Goal: Find specific page/section: Find specific page/section

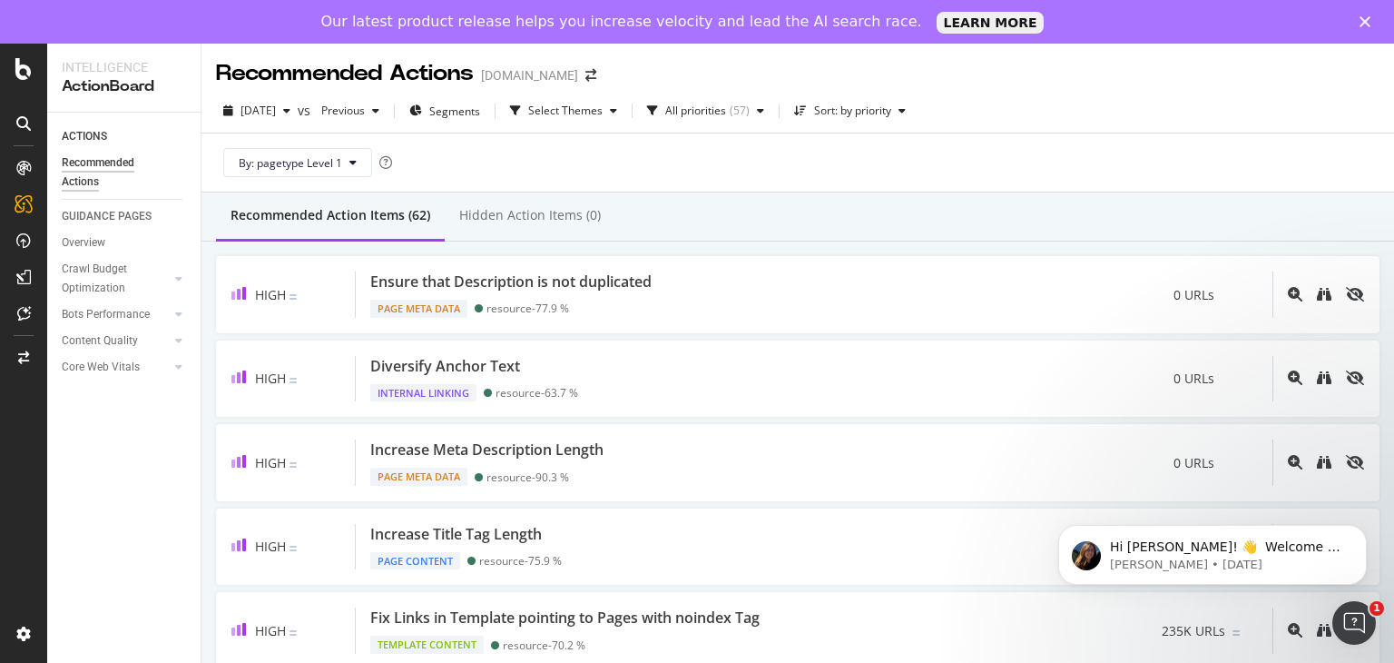
click at [25, 119] on icon at bounding box center [23, 123] width 15 height 15
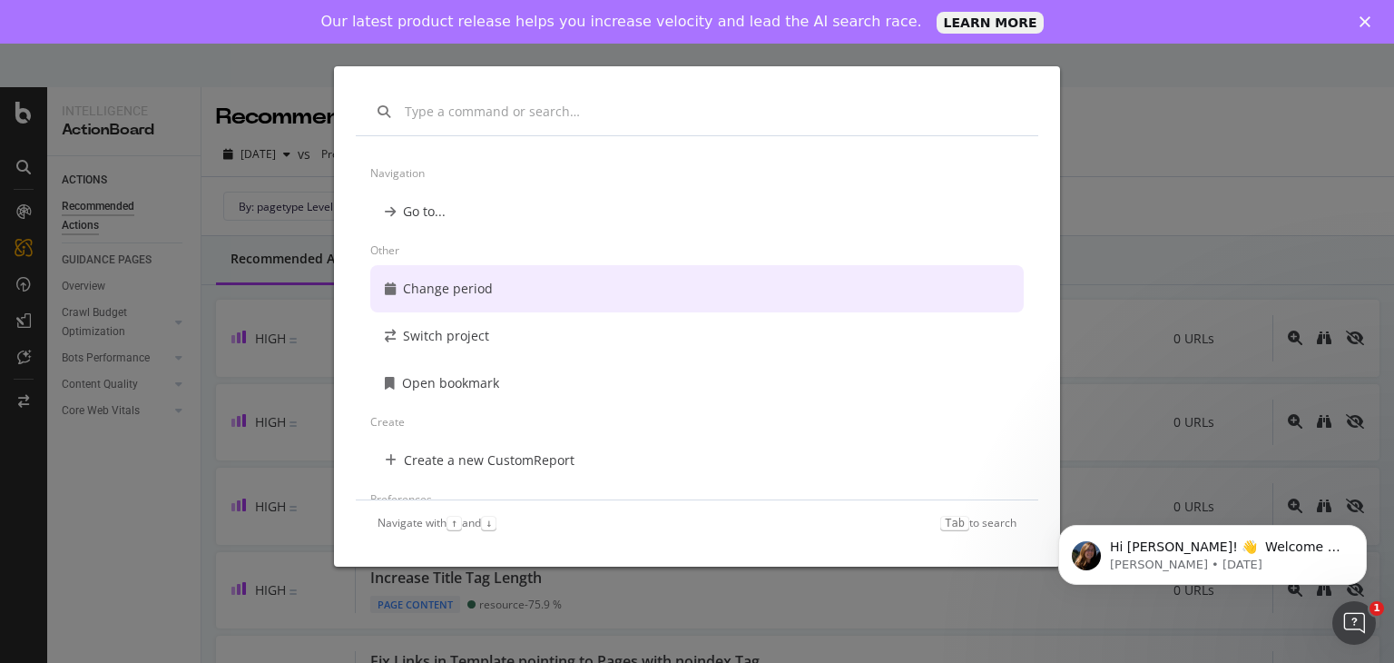
scroll to position [178, 0]
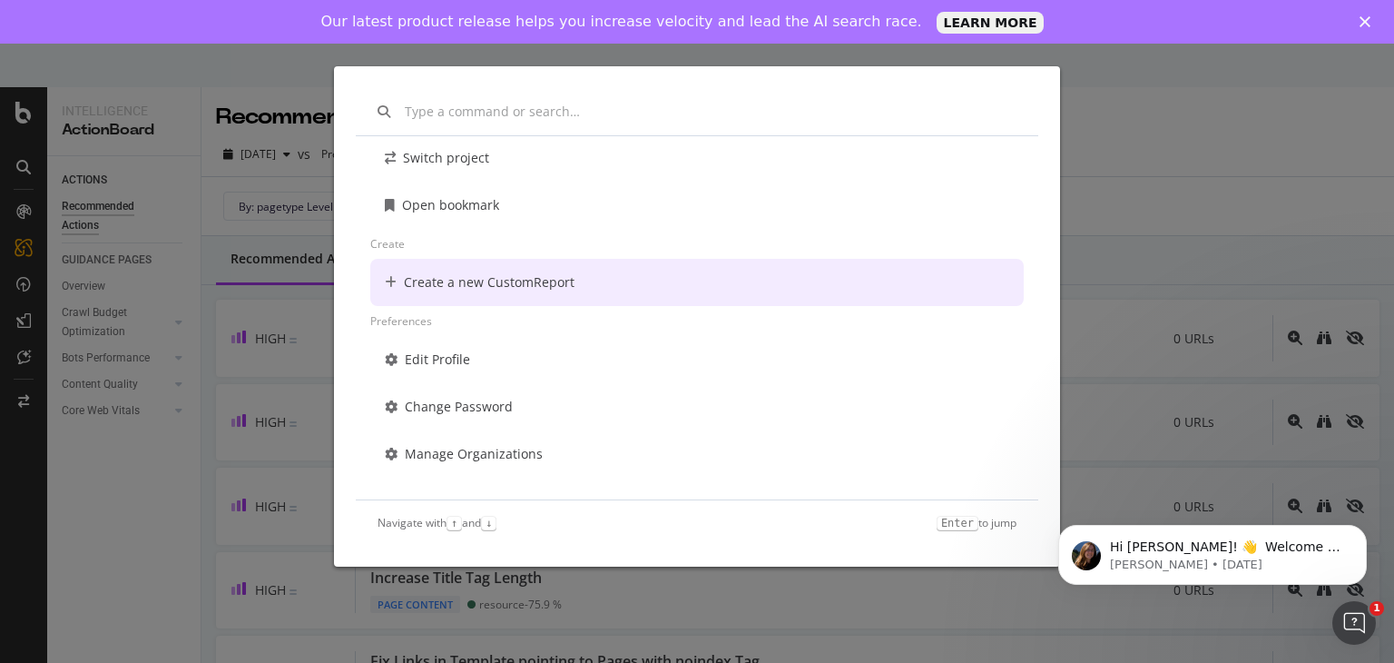
click at [243, 337] on div "Change period Switch project Open bookmark Create Create a new CustomReport Pre…" at bounding box center [697, 331] width 1394 height 663
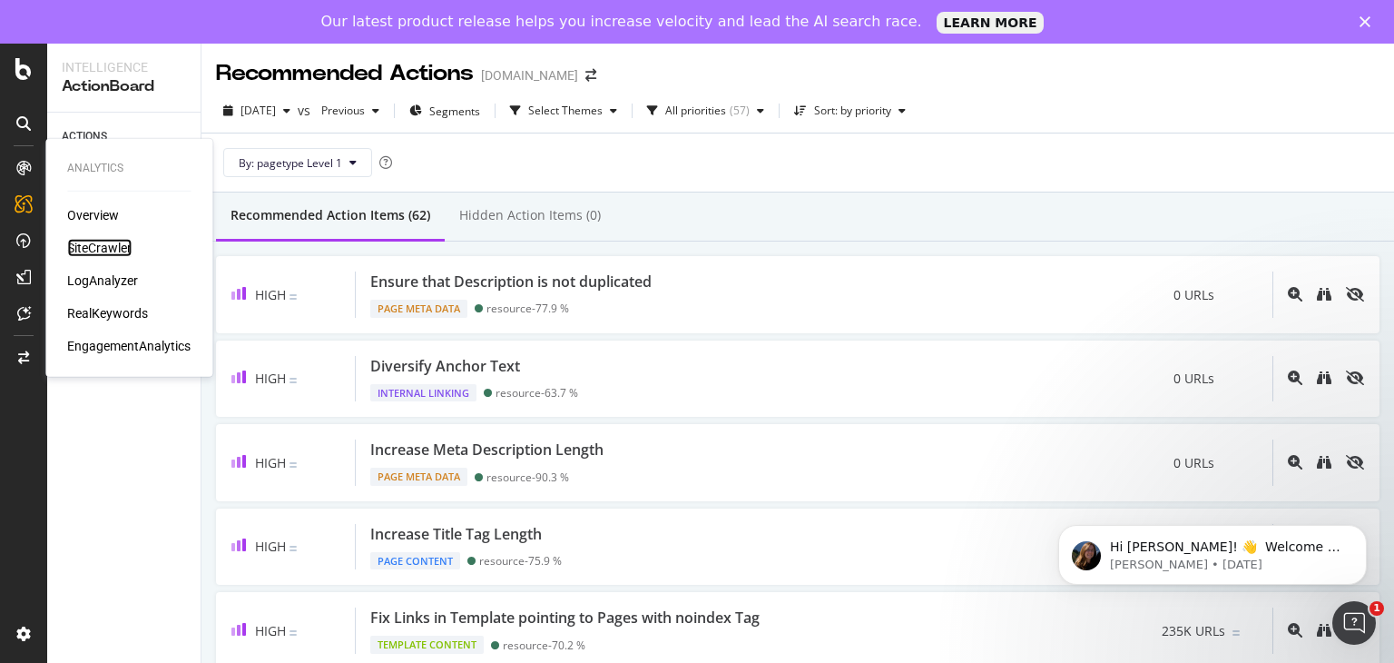
click at [105, 251] on div "SiteCrawler" at bounding box center [99, 248] width 64 height 18
